Goal: Book appointment/travel/reservation

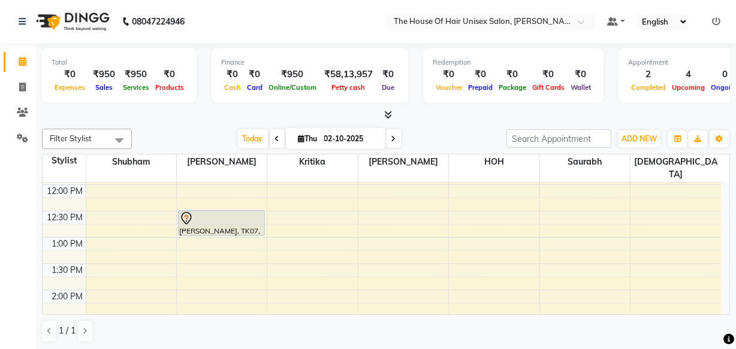
scroll to position [238, 0]
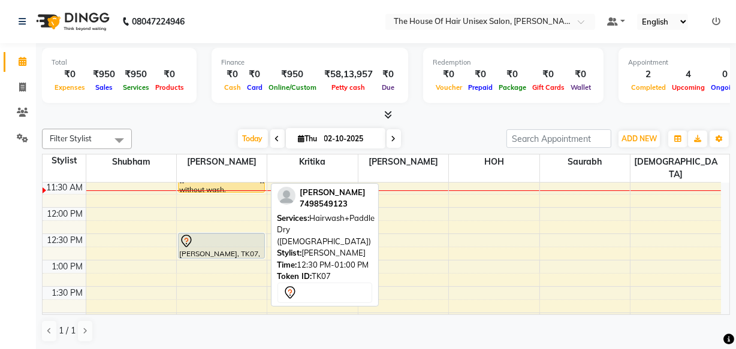
click at [251, 234] on div at bounding box center [221, 241] width 84 height 14
select select "7"
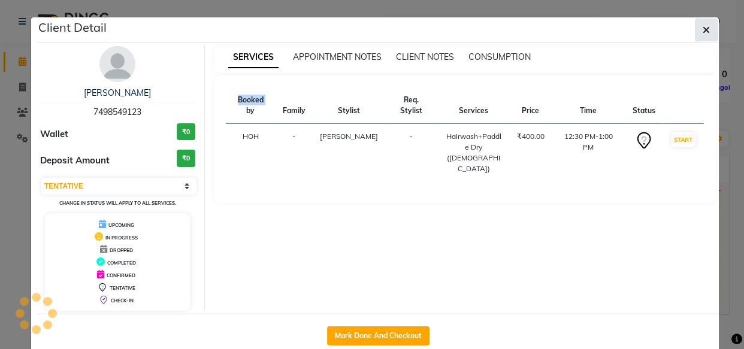
click at [703, 30] on icon "button" at bounding box center [706, 30] width 7 height 10
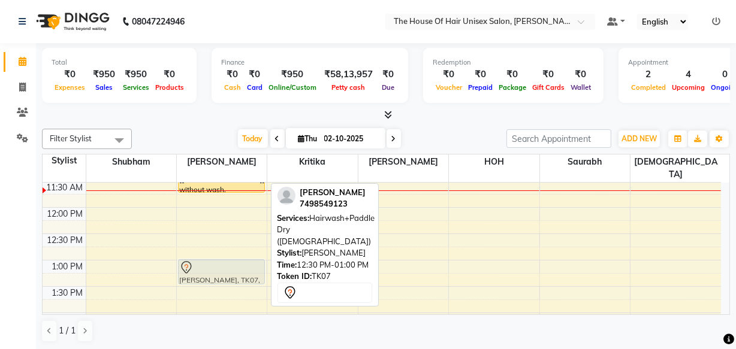
drag, startPoint x: 213, startPoint y: 239, endPoint x: 213, endPoint y: 265, distance: 26.4
click at [213, 265] on div "[PERSON_NAME], TK04, 10:45 AM-11:45 AM, HairCut [[DEMOGRAPHIC_DATA]] without wa…" at bounding box center [222, 339] width 90 height 790
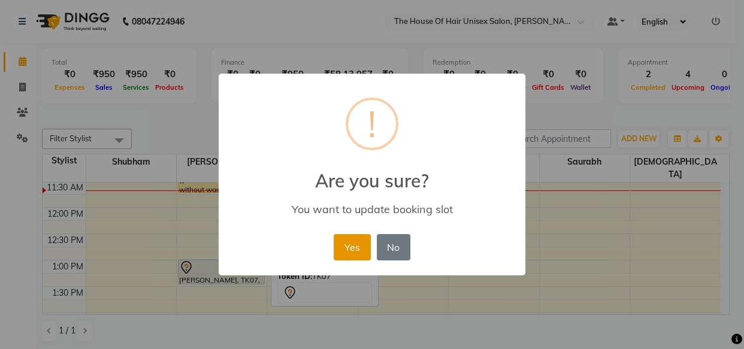
click at [351, 242] on button "Yes" at bounding box center [352, 247] width 37 height 26
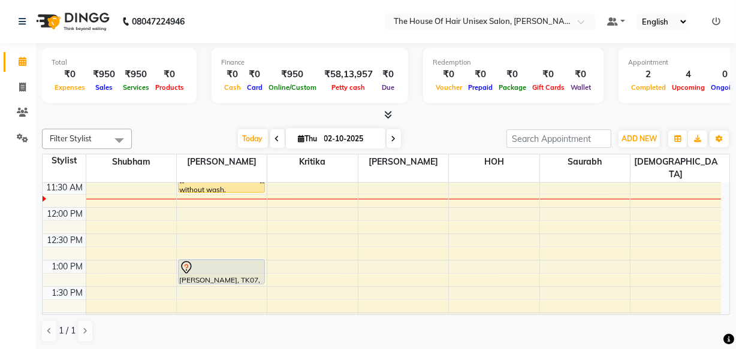
click at [391, 135] on icon at bounding box center [393, 138] width 5 height 7
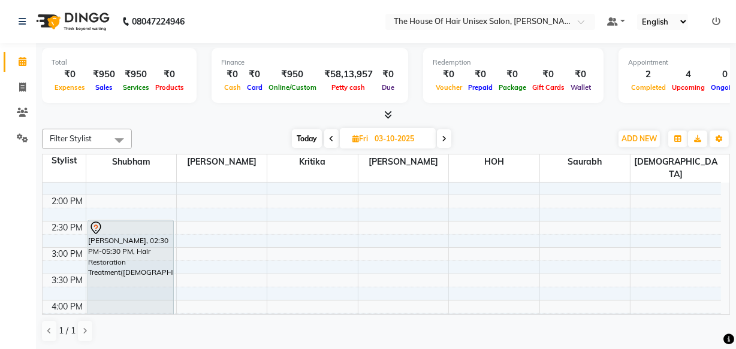
scroll to position [355, 0]
click at [306, 133] on span "Today" at bounding box center [307, 138] width 30 height 19
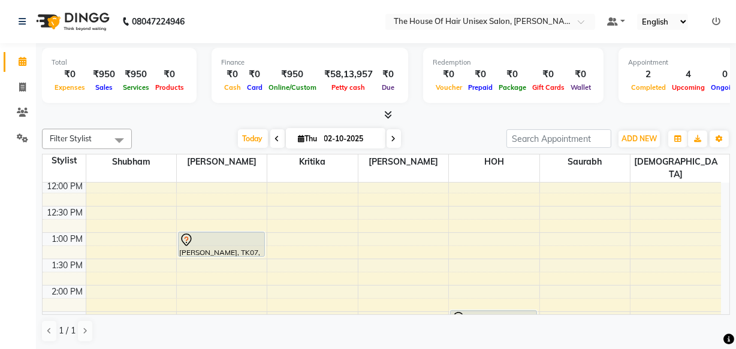
scroll to position [267, 0]
click at [393, 137] on icon at bounding box center [393, 138] width 5 height 7
type input "03-10-2025"
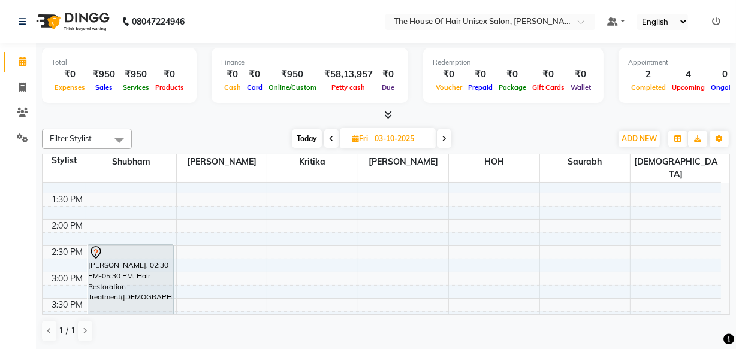
scroll to position [334, 0]
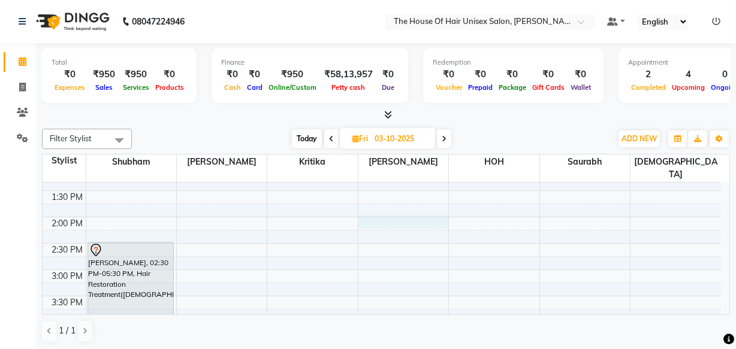
click at [419, 207] on div "7:00 AM 7:30 AM 8:00 AM 8:30 AM 9:00 AM 9:30 AM 10:00 AM 10:30 AM 11:00 AM 11:3…" at bounding box center [382, 243] width 678 height 790
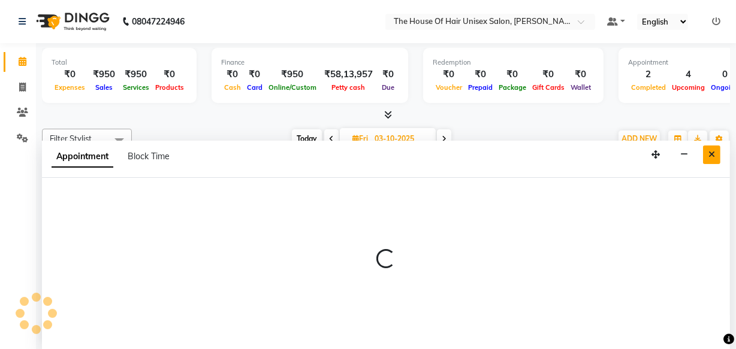
select select "42814"
select select "840"
select select "tentative"
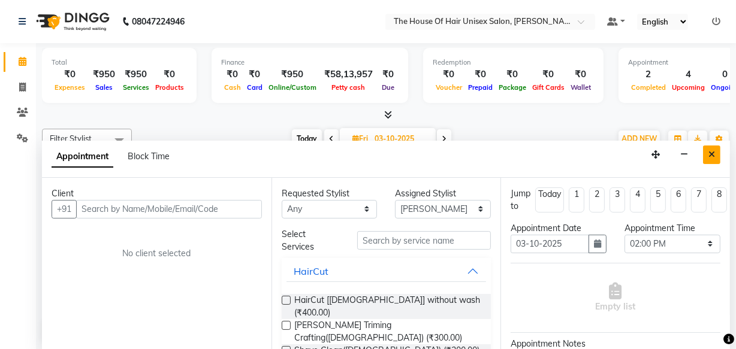
click at [706, 152] on button "Close" at bounding box center [711, 155] width 17 height 19
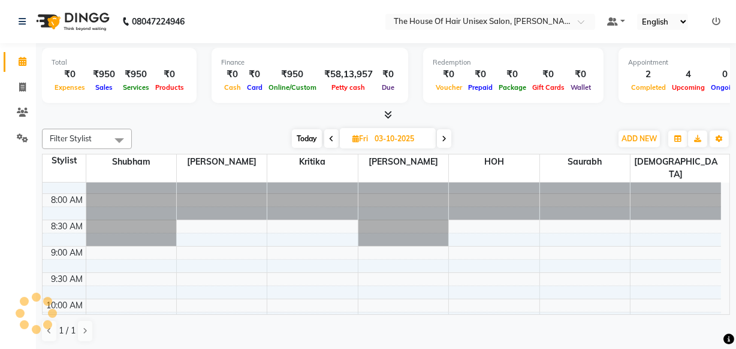
scroll to position [24, 0]
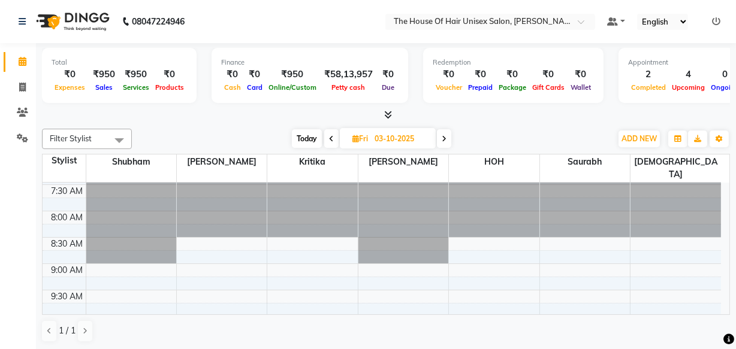
click at [307, 137] on span "Today" at bounding box center [307, 138] width 30 height 19
type input "02-10-2025"
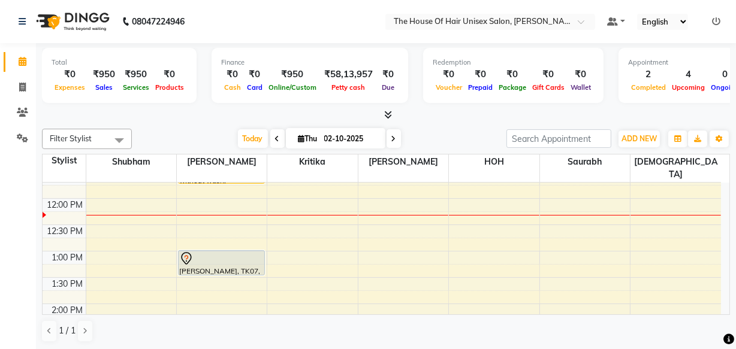
scroll to position [243, 0]
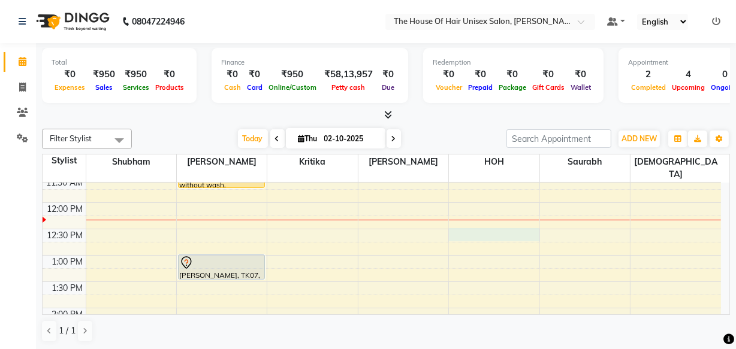
click at [469, 219] on div "7:00 AM 7:30 AM 8:00 AM 8:30 AM 9:00 AM 9:30 AM 10:00 AM 10:30 AM 11:00 AM 11:3…" at bounding box center [382, 334] width 678 height 790
select select "85989"
select select "tentative"
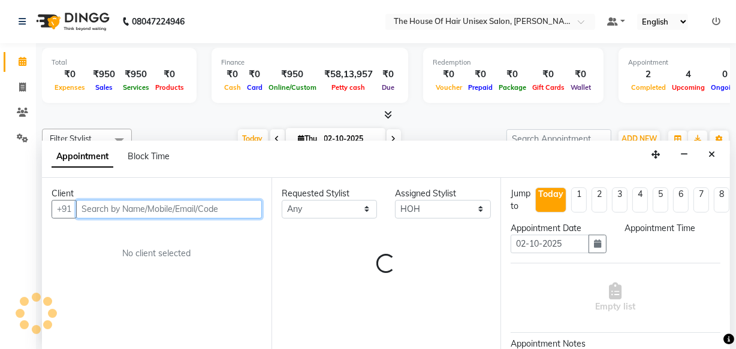
select select "750"
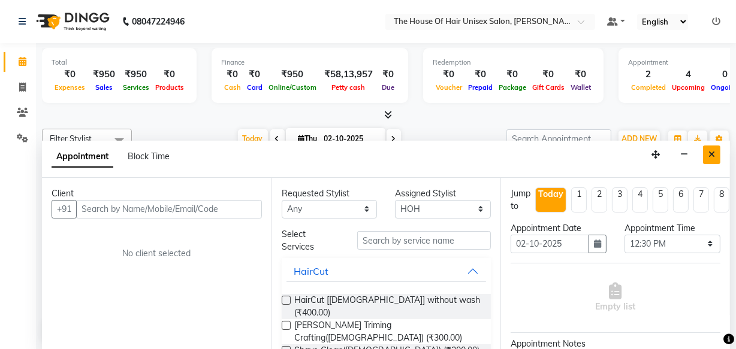
click at [709, 153] on icon "Close" at bounding box center [711, 154] width 7 height 8
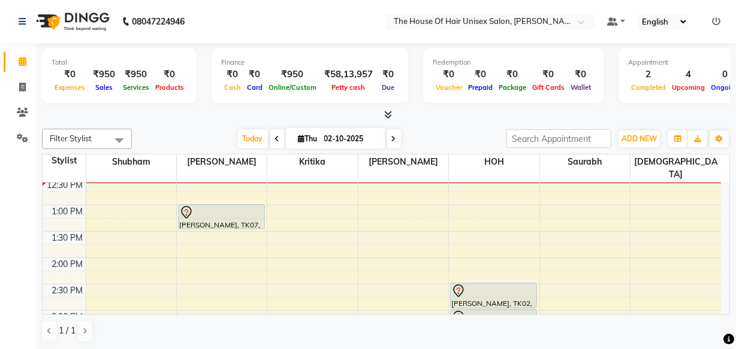
scroll to position [292, 0]
